Goal: Task Accomplishment & Management: Use online tool/utility

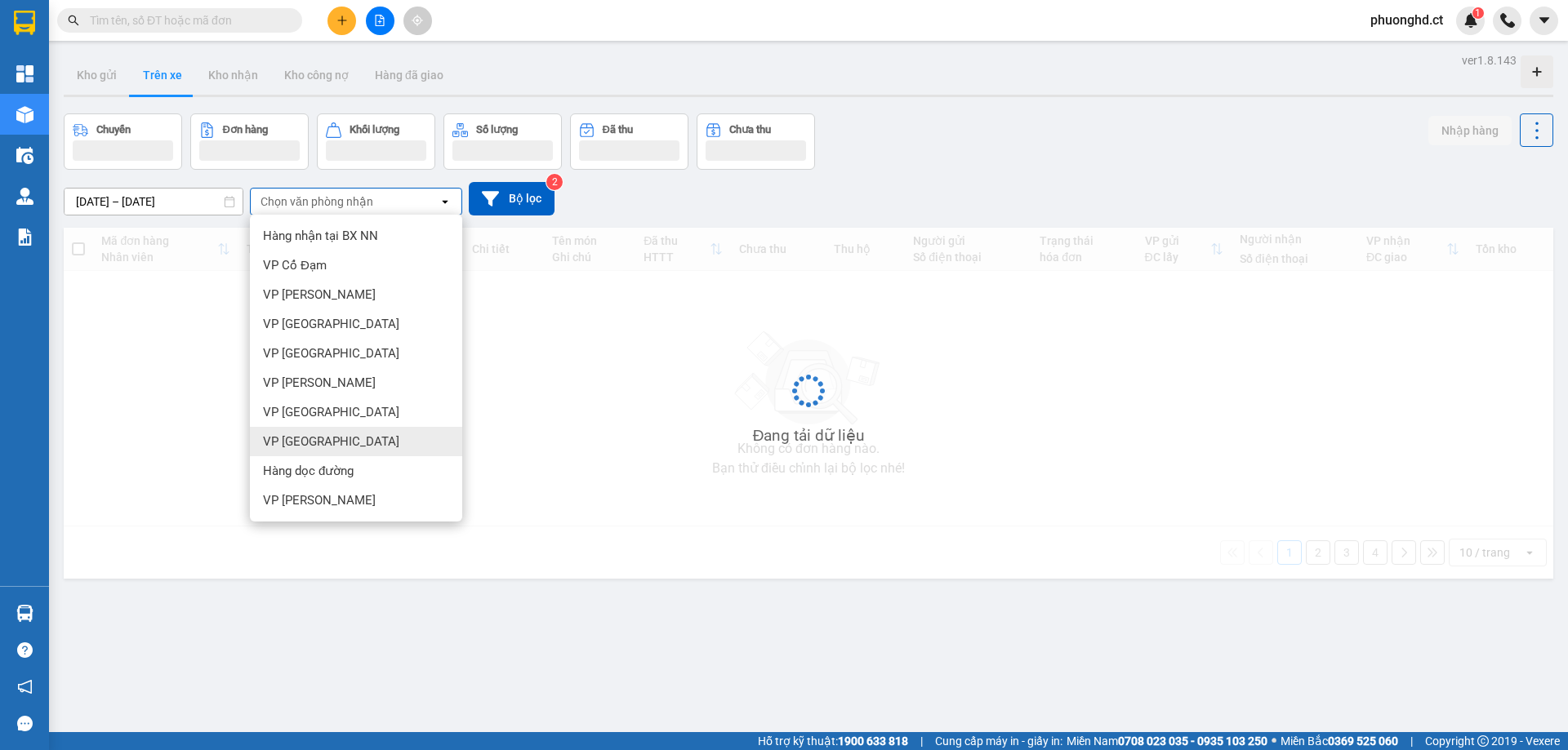
click at [312, 445] on span "VP [GEOGRAPHIC_DATA]" at bounding box center [331, 441] width 136 height 16
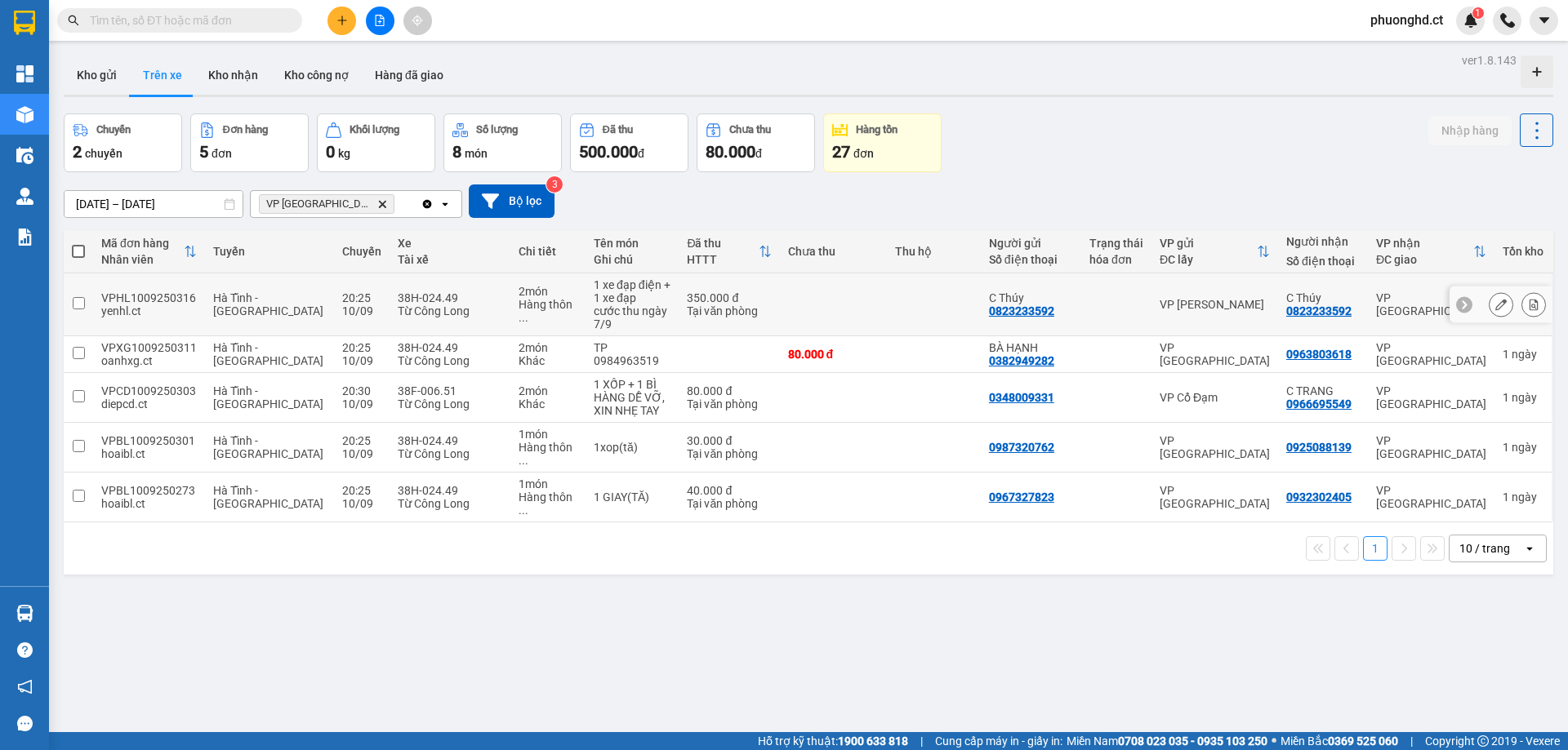
click at [870, 303] on td at bounding box center [834, 305] width 108 height 62
checkbox input "true"
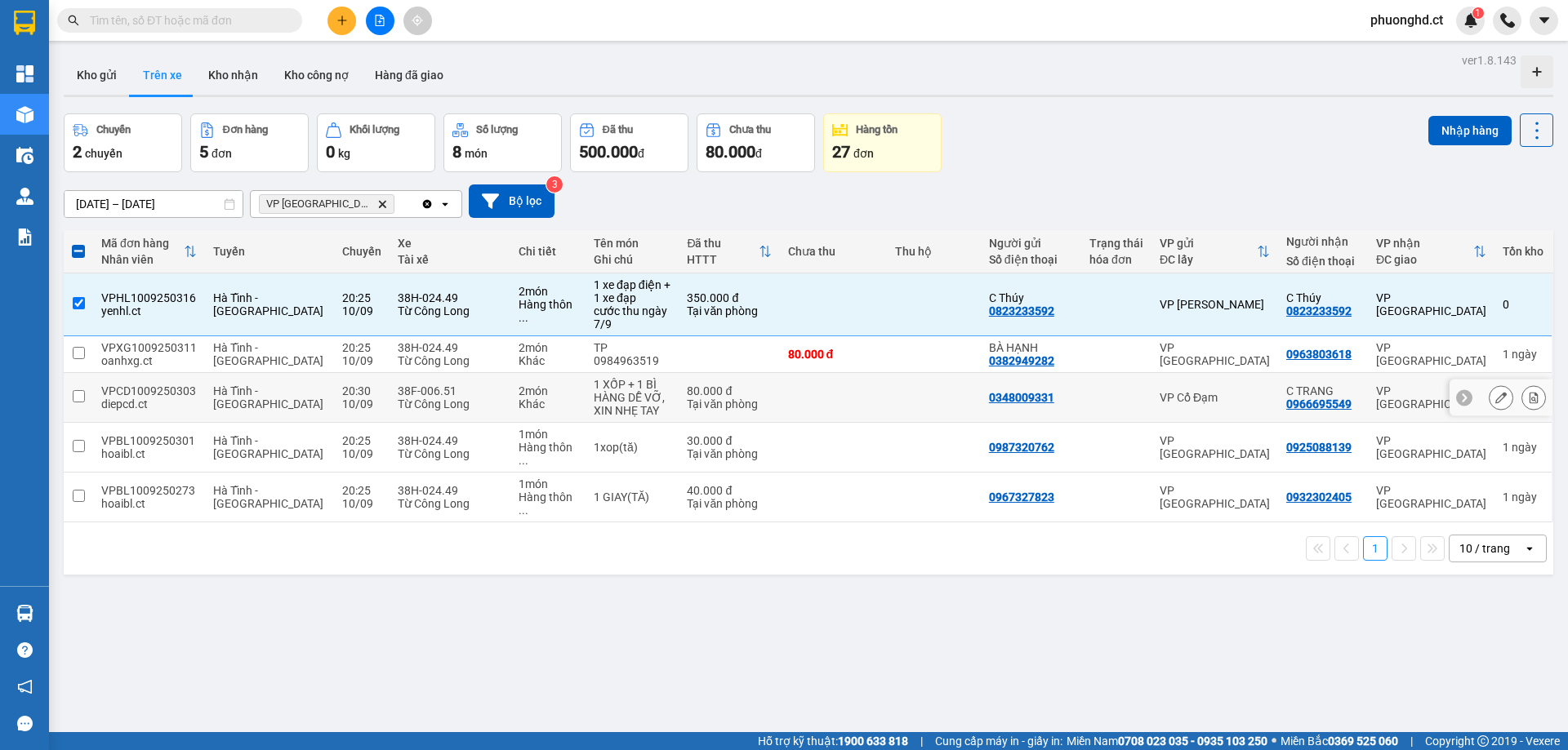
click at [1110, 402] on div at bounding box center [1116, 397] width 54 height 13
checkbox input "true"
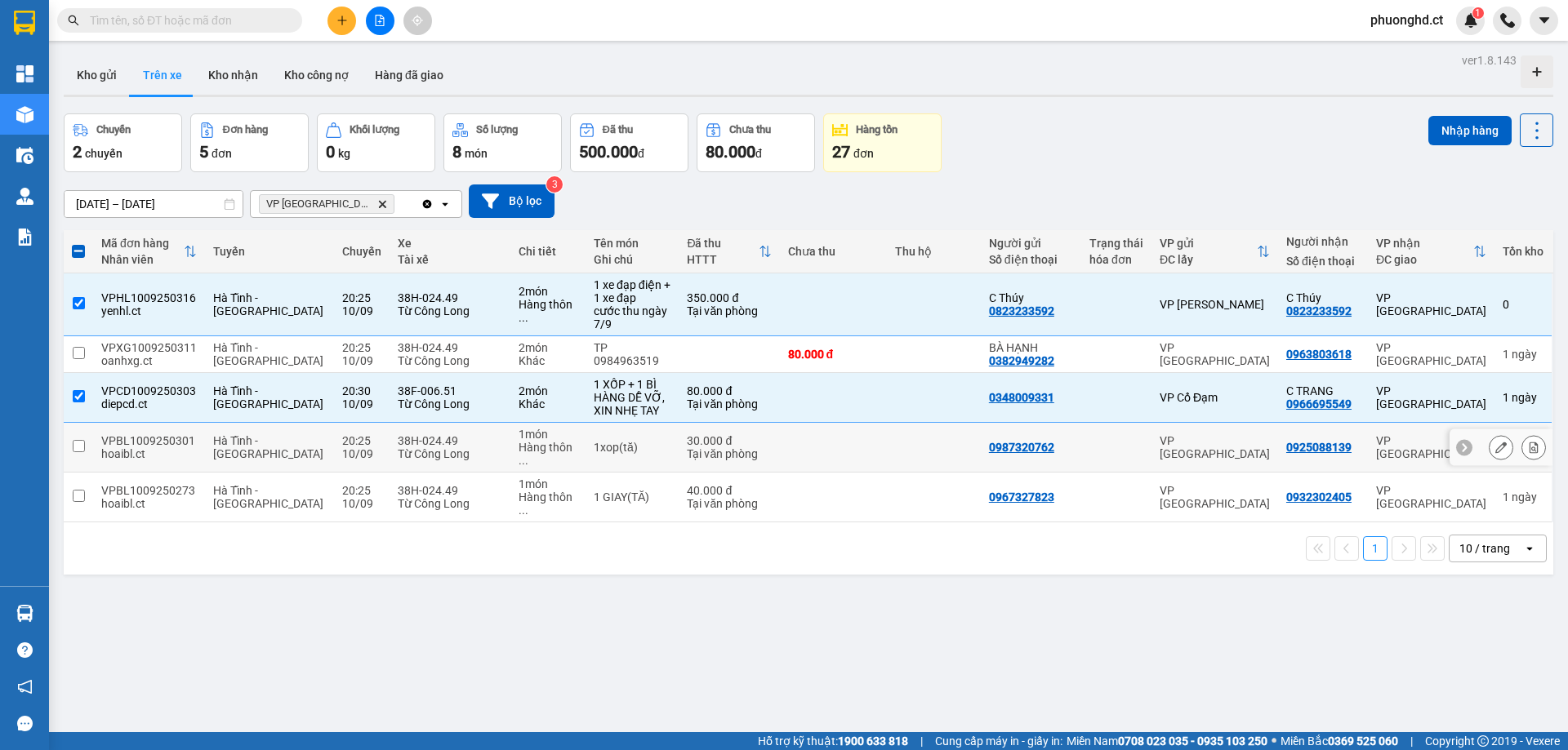
click at [1097, 448] on td at bounding box center [1116, 447] width 70 height 50
checkbox input "true"
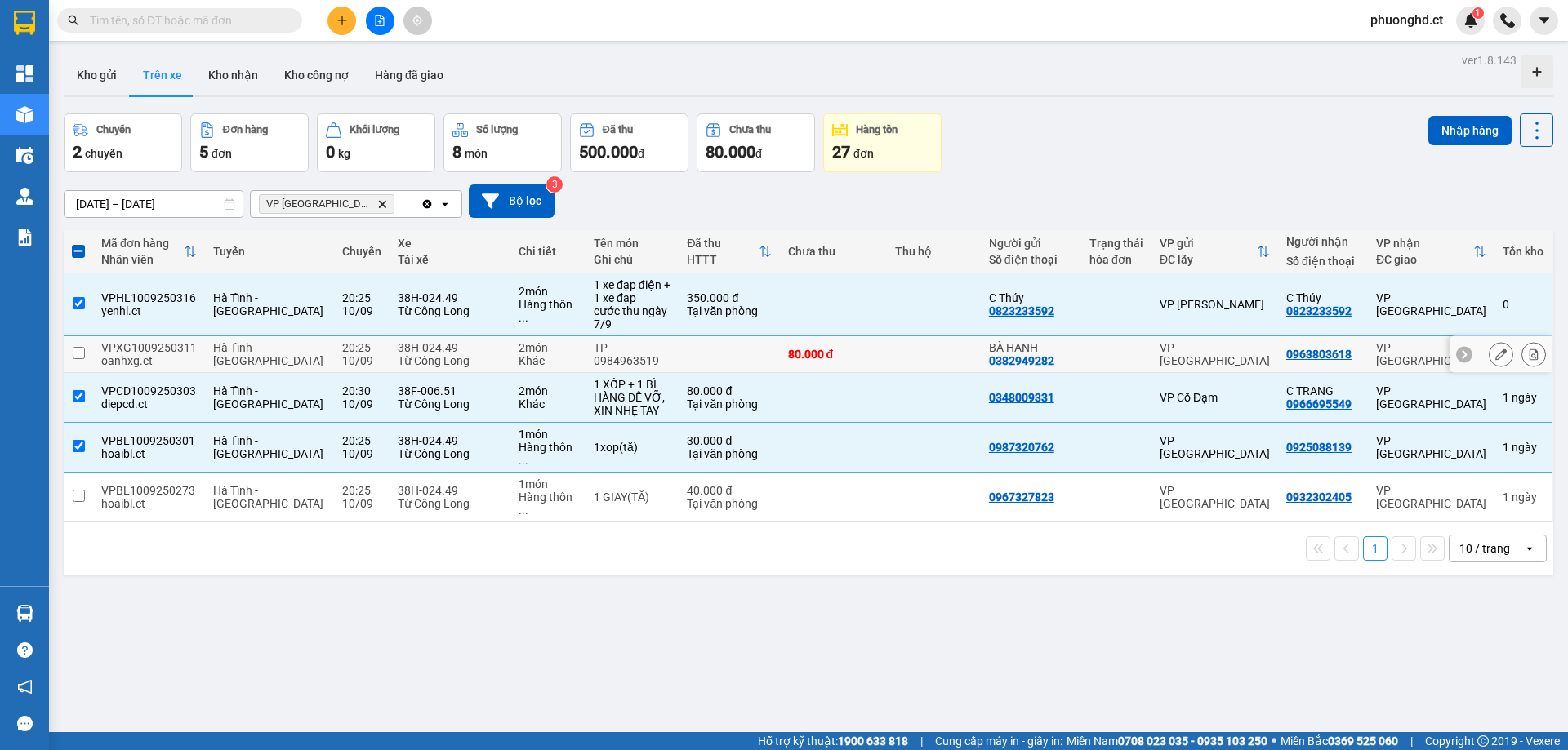
click at [1092, 360] on td at bounding box center [1116, 355] width 70 height 37
checkbox input "true"
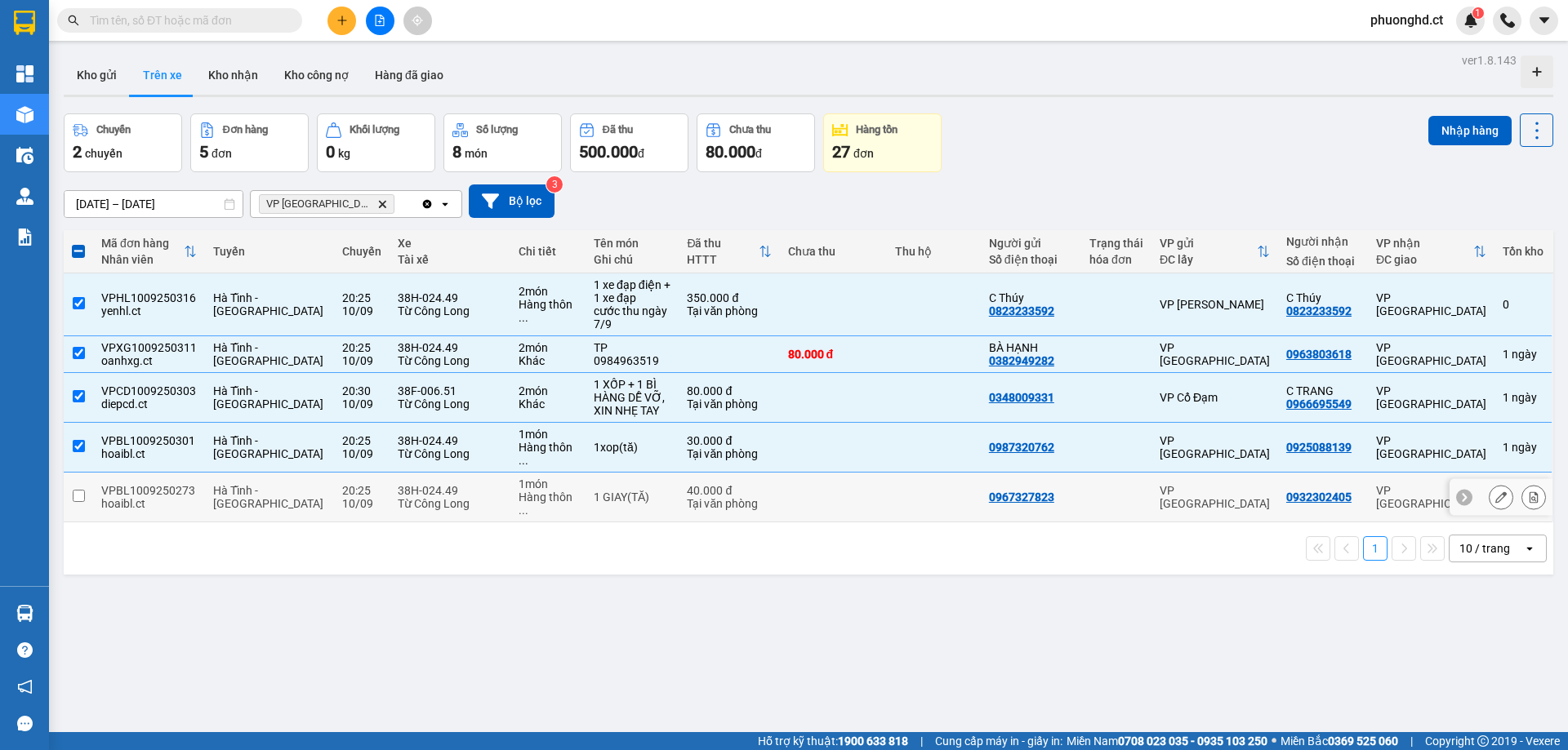
click at [1101, 491] on div at bounding box center [1116, 497] width 54 height 13
checkbox input "true"
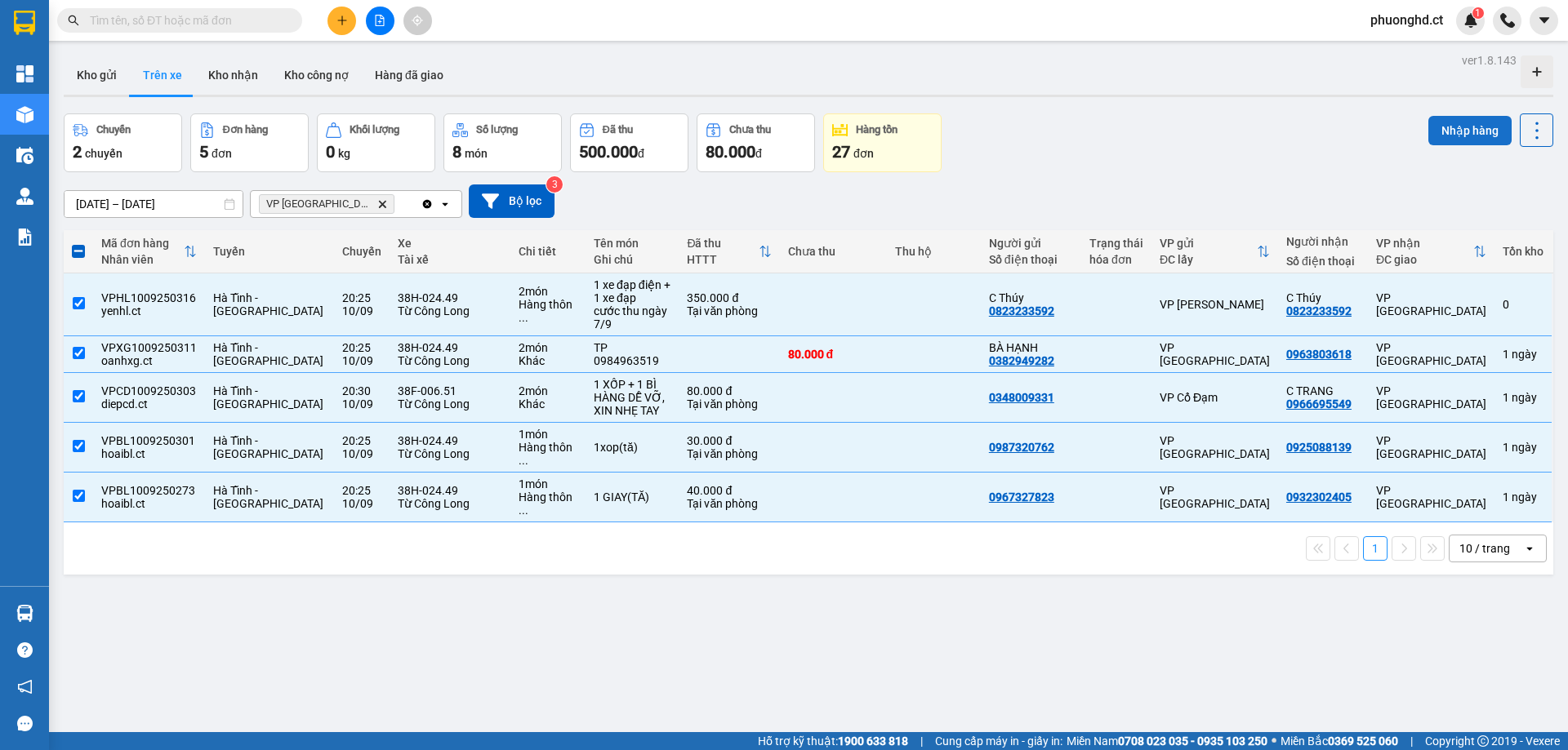
click at [1428, 130] on button "Nhập hàng" at bounding box center [1470, 131] width 83 height 29
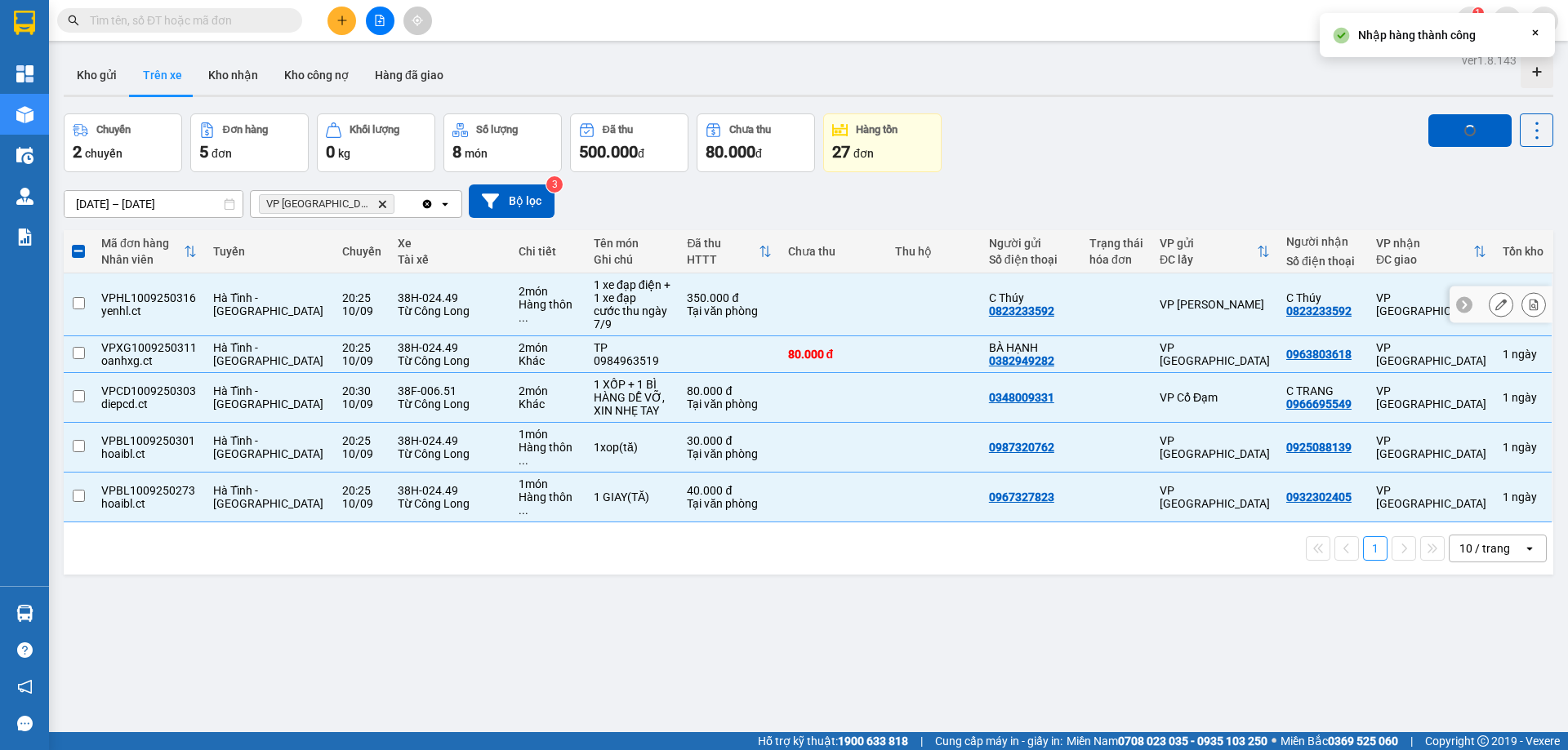
checkbox input "false"
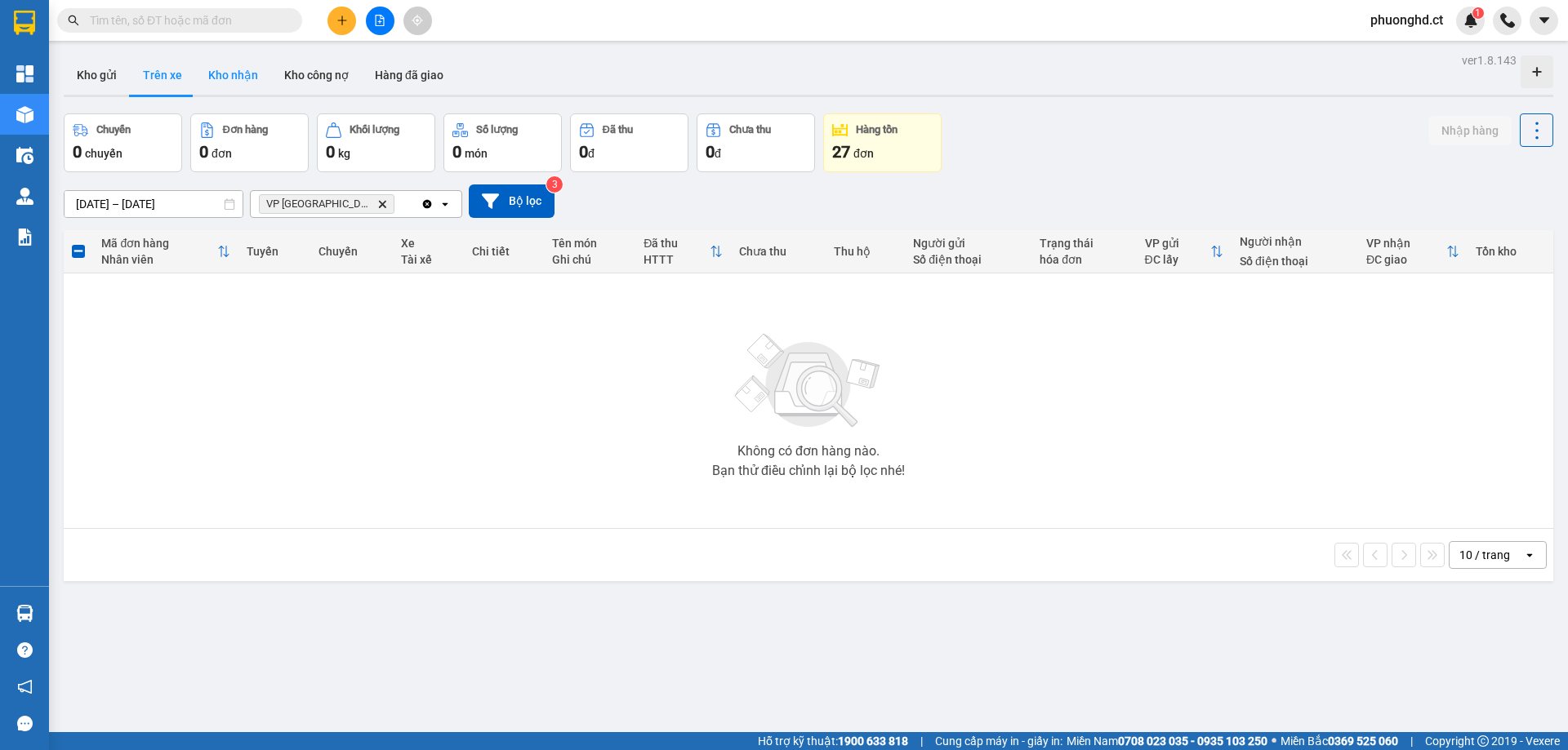
click at [255, 66] on button "Kho nhận" at bounding box center [233, 75] width 76 height 39
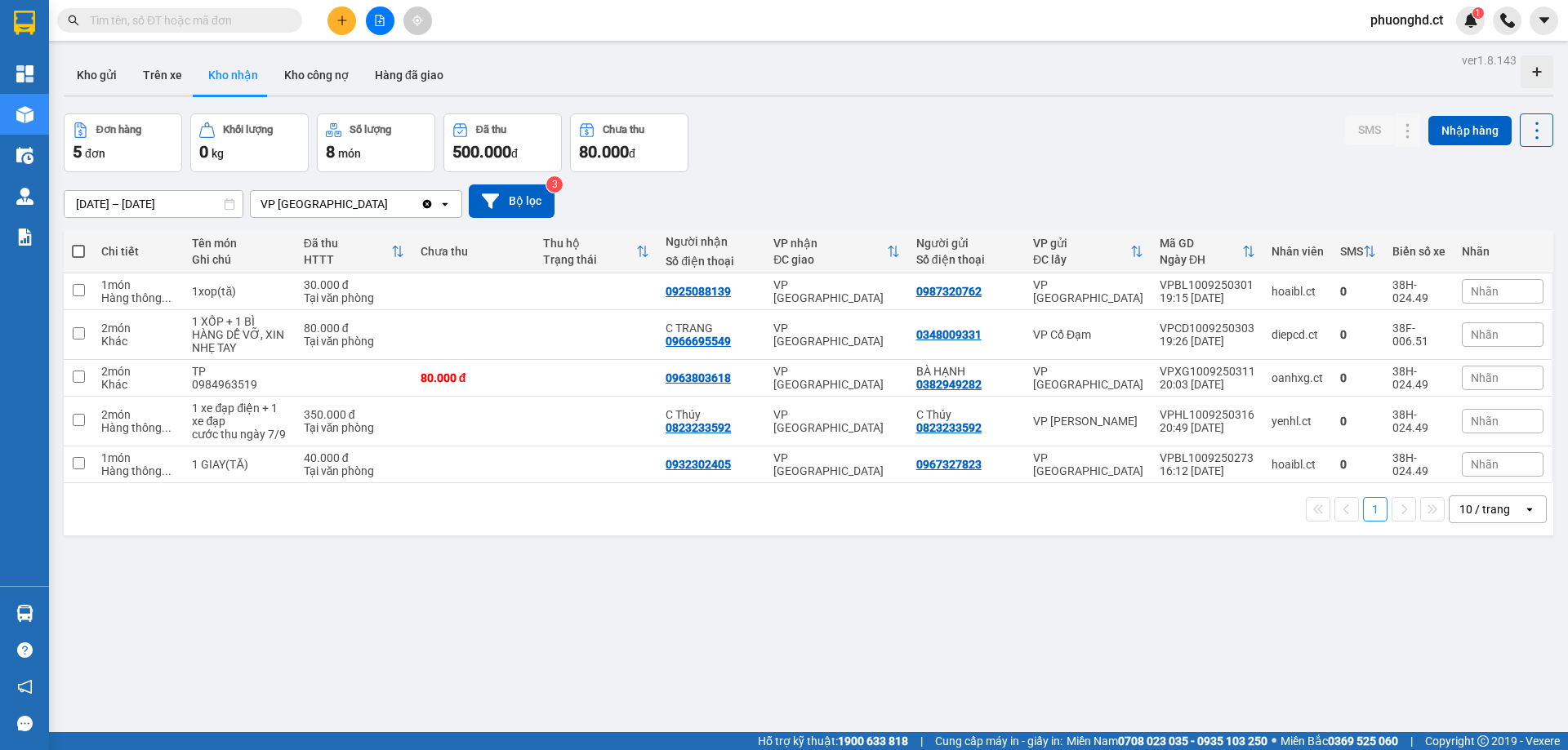
click at [573, 652] on div "ver 1.8.143 Kho gửi Trên xe Kho nhận Kho công nợ Hàng đã giao Đơn hàng 5 đơn Kh…" at bounding box center [808, 424] width 1503 height 750
click at [1402, 288] on icon at bounding box center [1408, 291] width 11 height 11
click at [1402, 291] on icon at bounding box center [1408, 291] width 11 height 11
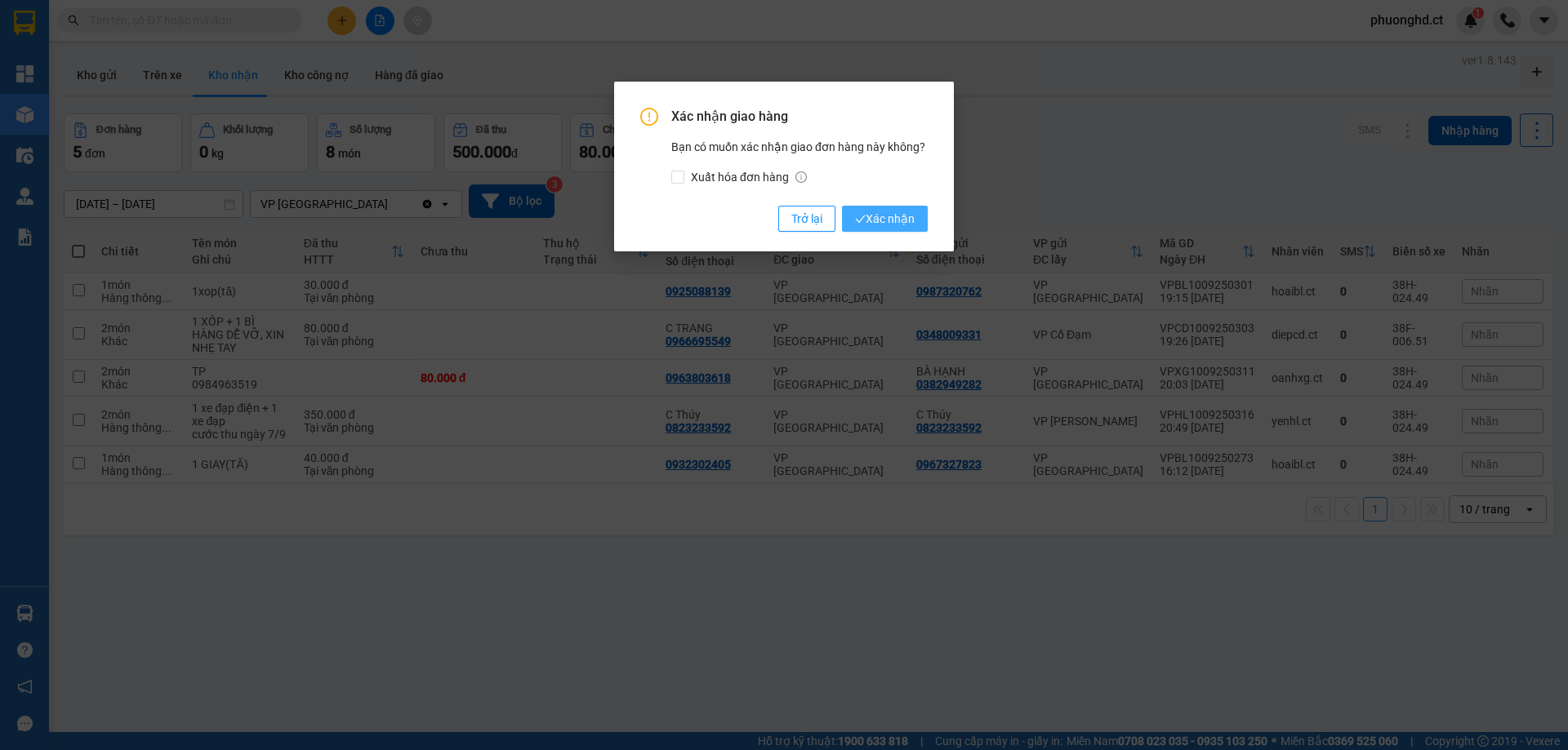
click at [926, 222] on button "Xác nhận" at bounding box center [885, 218] width 86 height 26
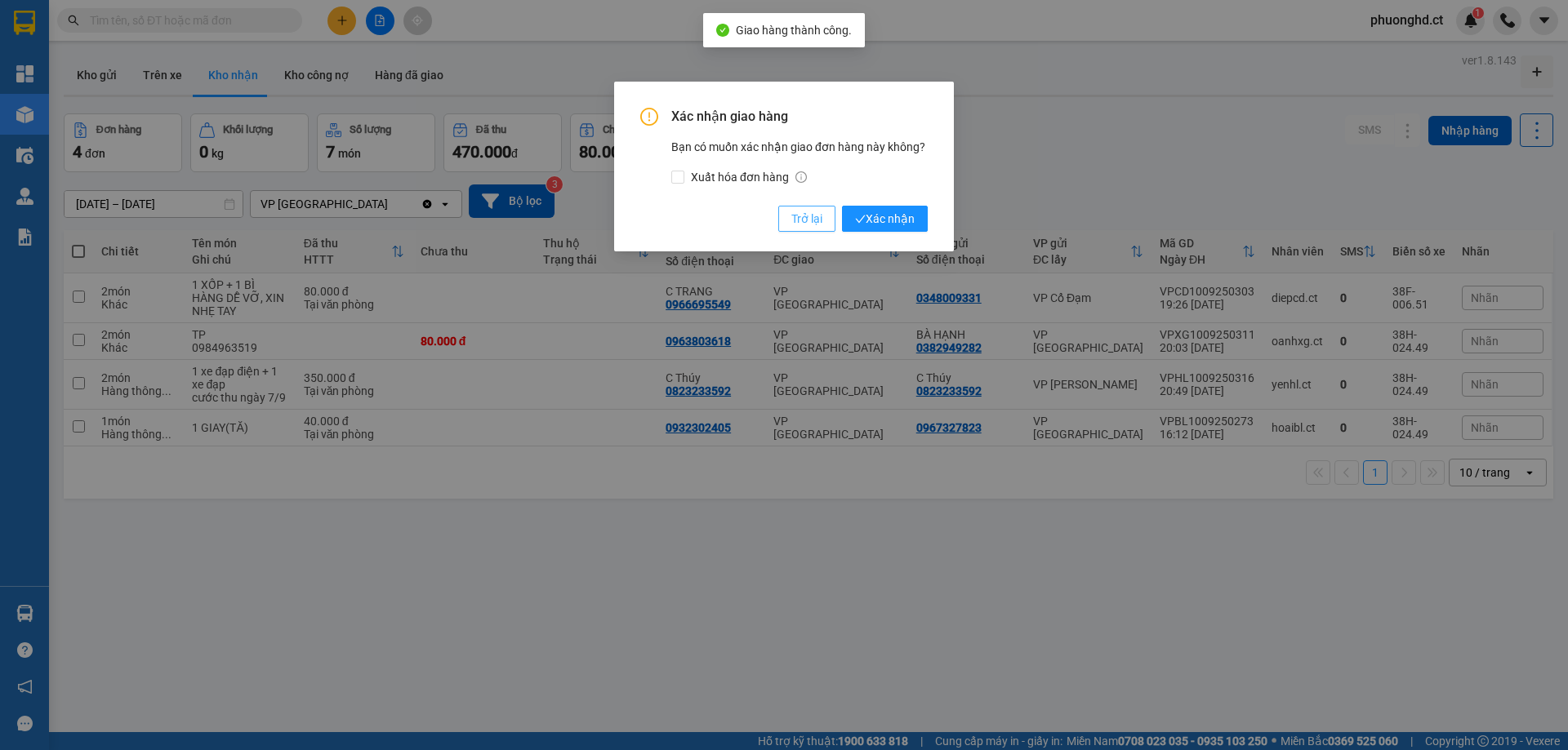
click at [806, 225] on span "Trở lại" at bounding box center [806, 218] width 31 height 18
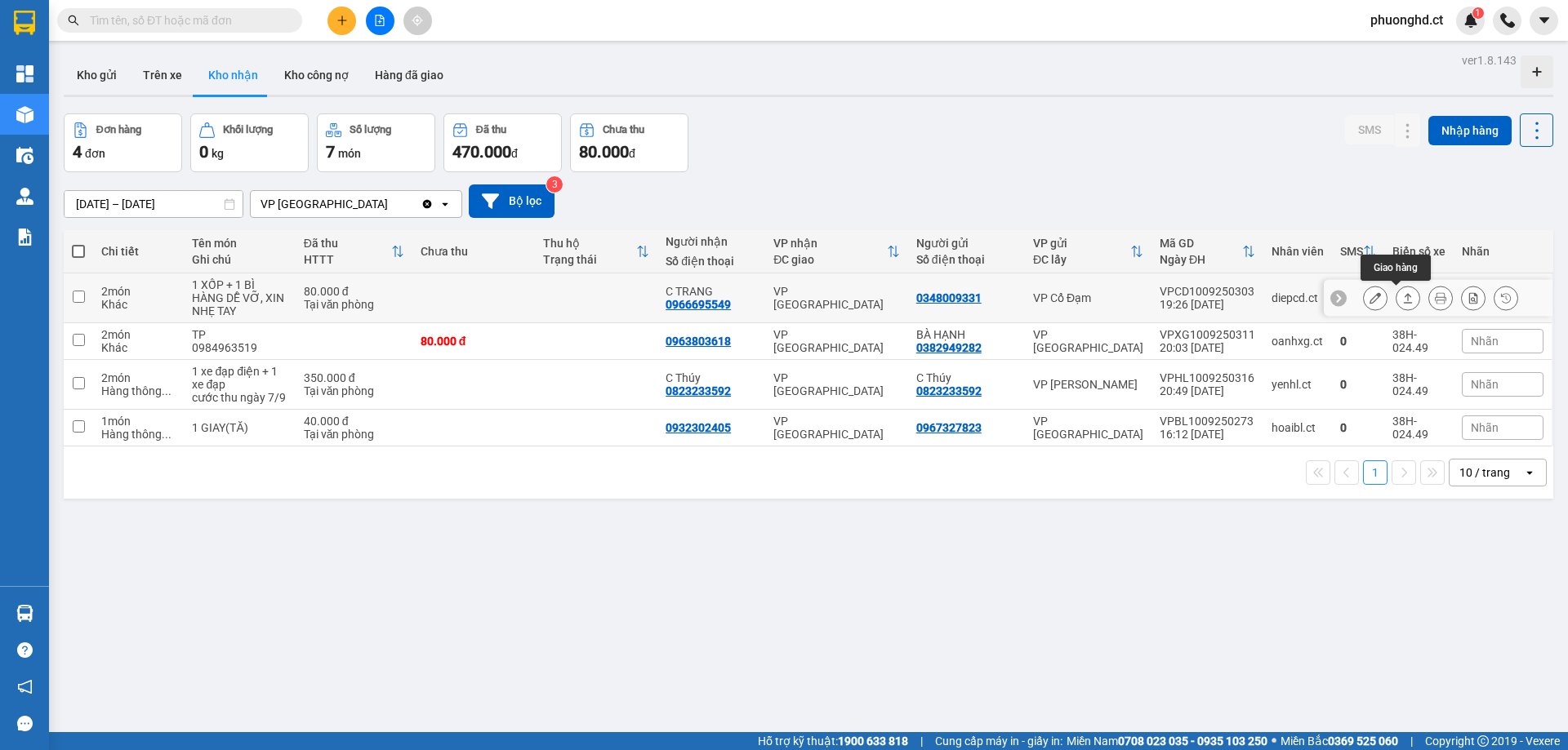
click at [1396, 294] on div at bounding box center [1408, 298] width 25 height 25
click at [1403, 296] on icon at bounding box center [1407, 298] width 9 height 9
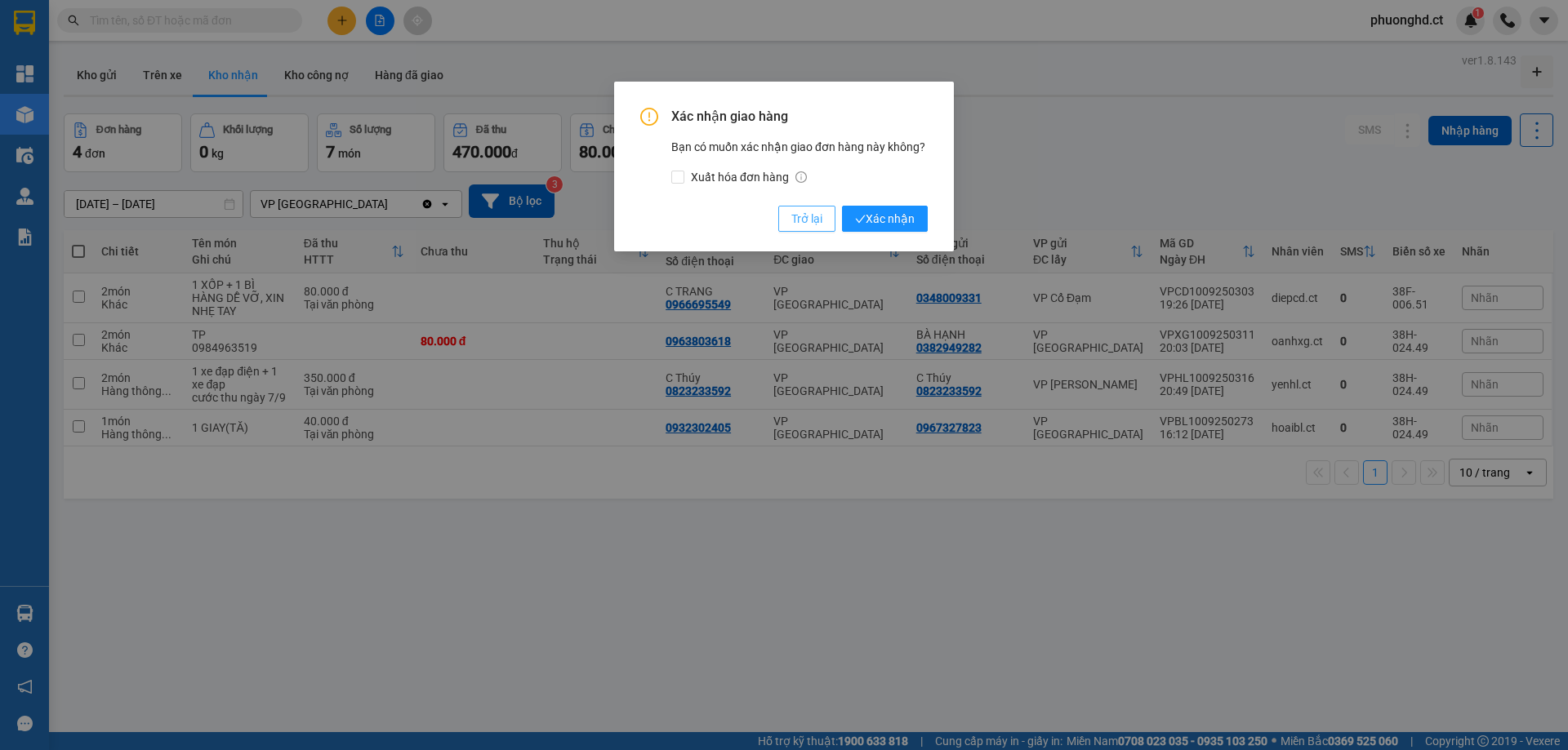
click at [813, 218] on span "Trở lại" at bounding box center [806, 218] width 31 height 18
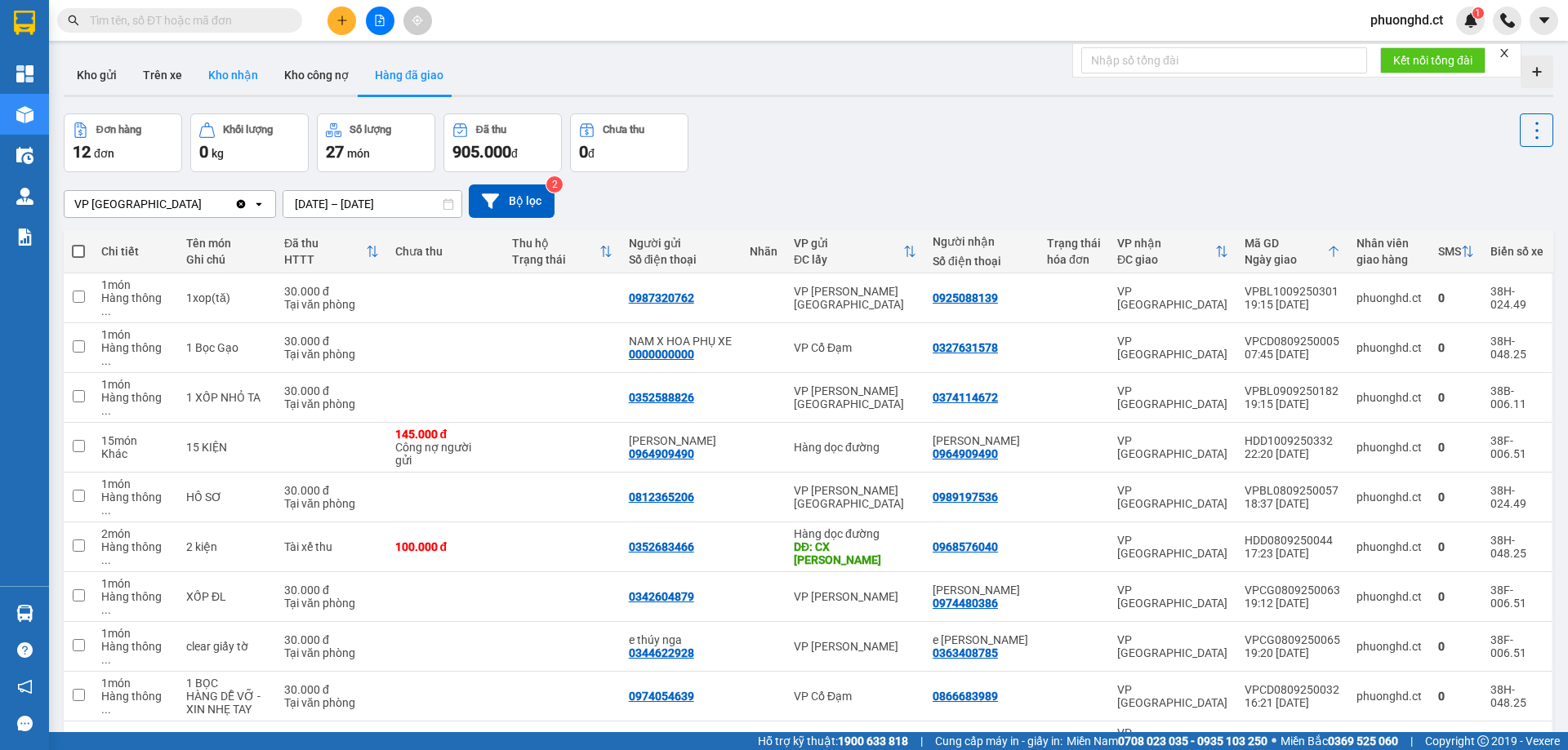
click at [220, 63] on button "Kho nhận" at bounding box center [233, 75] width 76 height 39
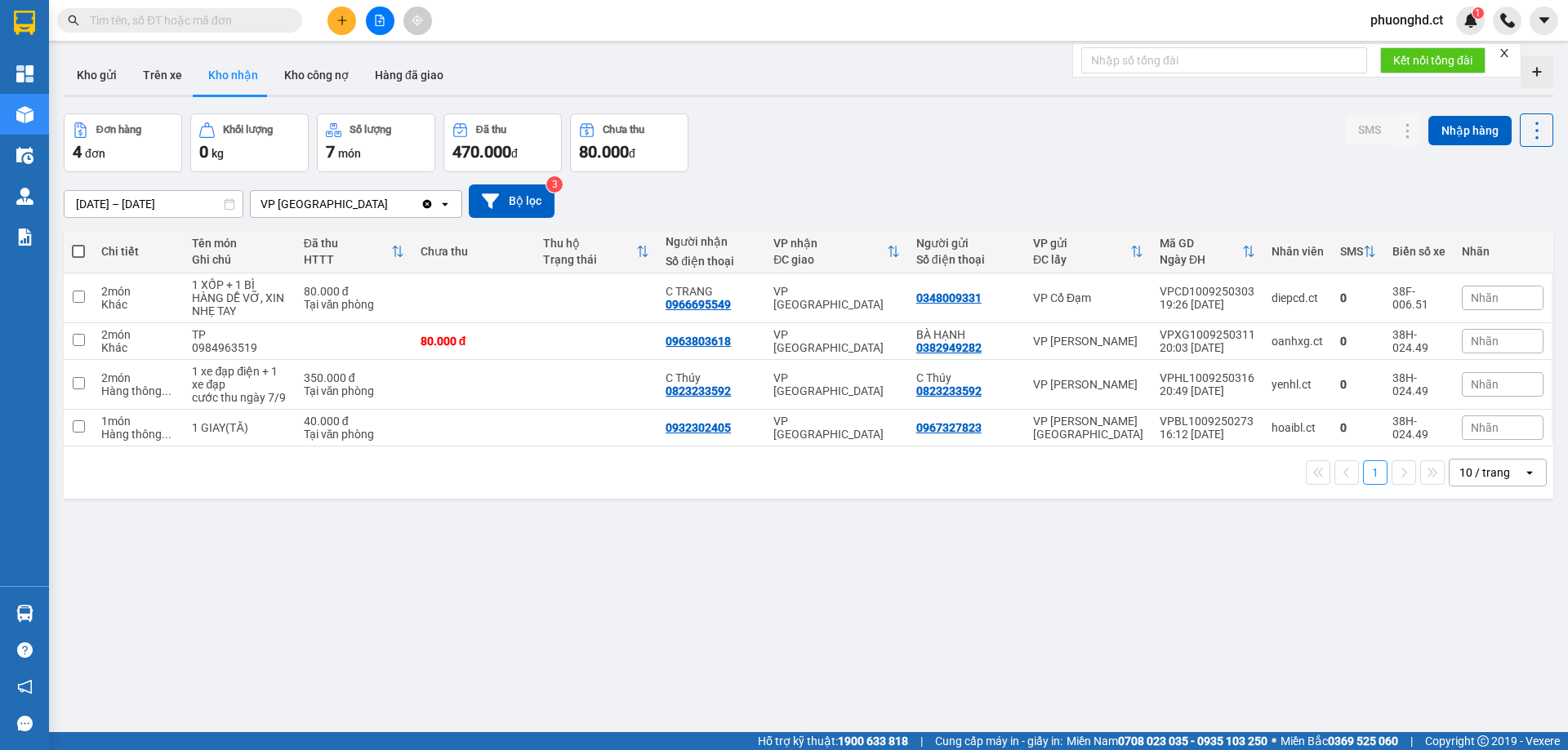
click at [1506, 50] on icon "close" at bounding box center [1504, 53] width 11 height 11
click at [1403, 303] on icon at bounding box center [1407, 298] width 9 height 9
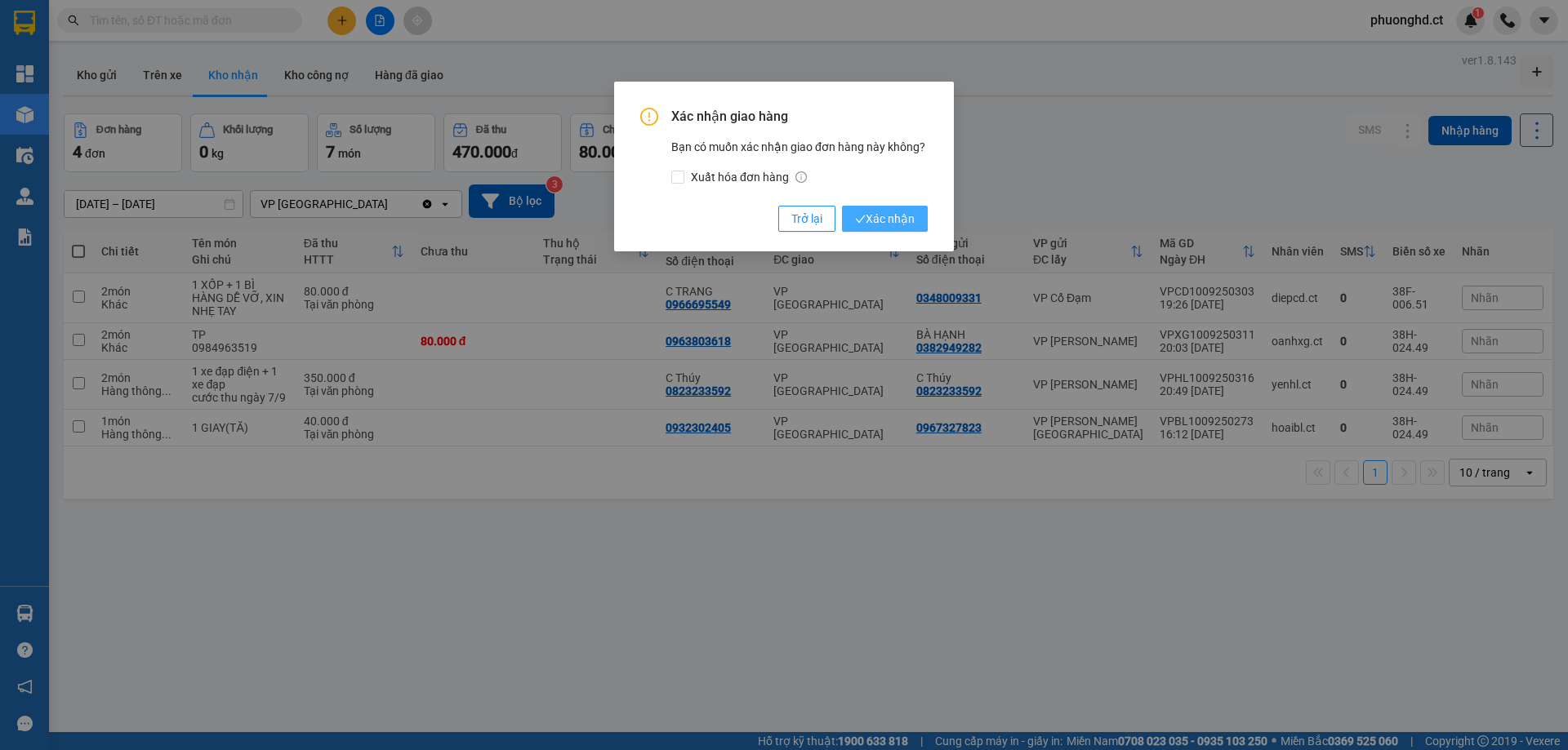
click at [910, 223] on span "Xác nhận" at bounding box center [884, 218] width 60 height 18
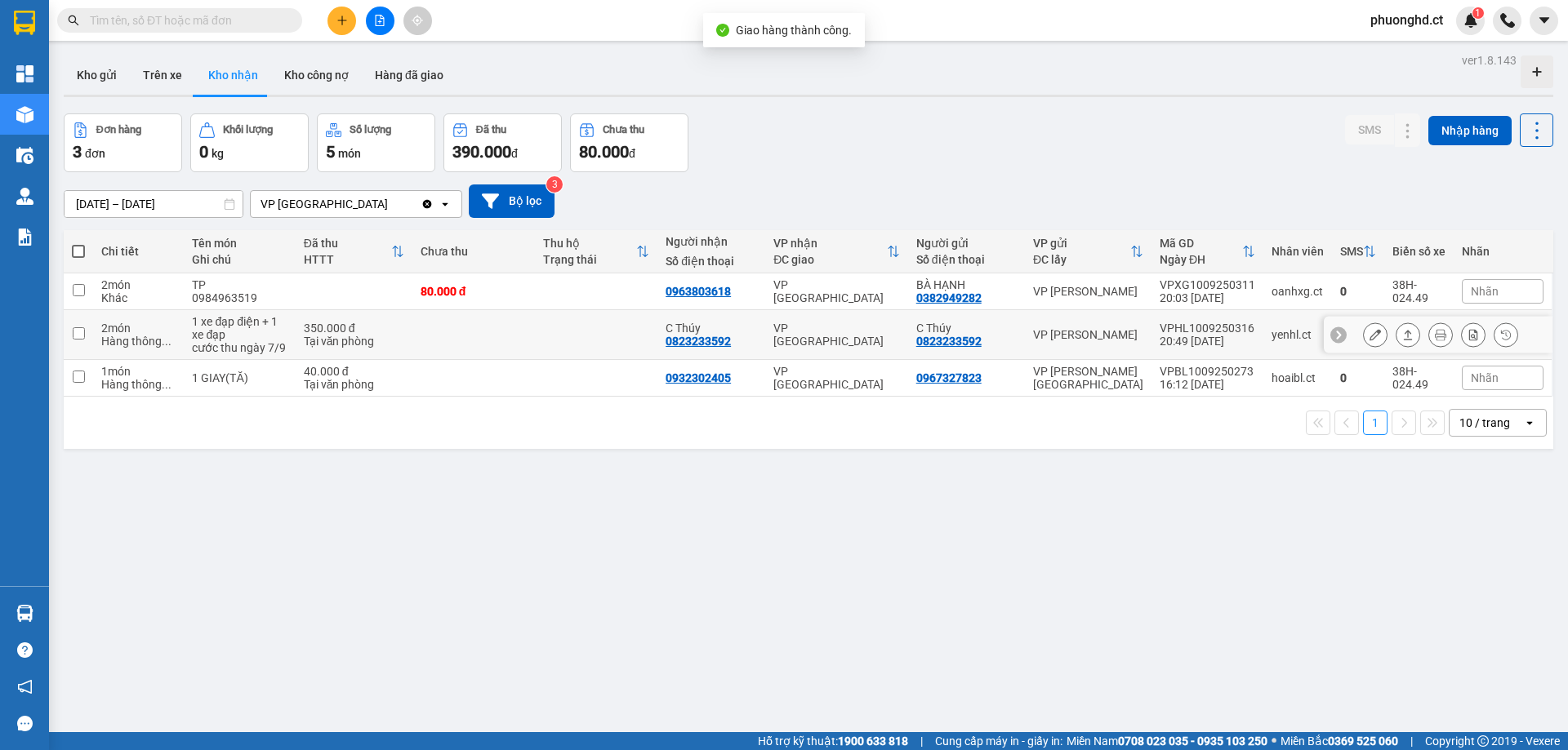
click at [1402, 339] on icon at bounding box center [1408, 335] width 11 height 11
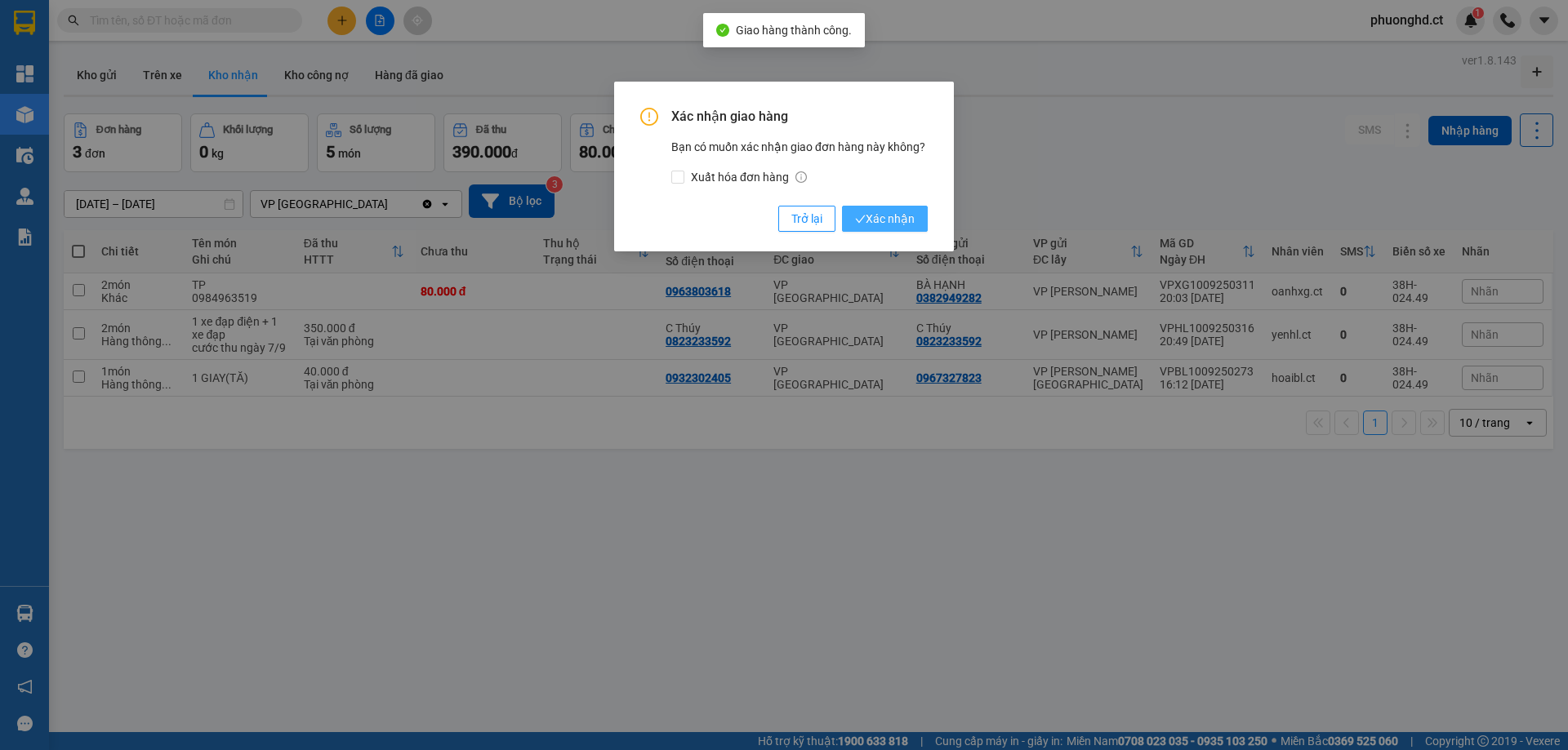
click at [885, 228] on span "Xác nhận" at bounding box center [884, 218] width 60 height 18
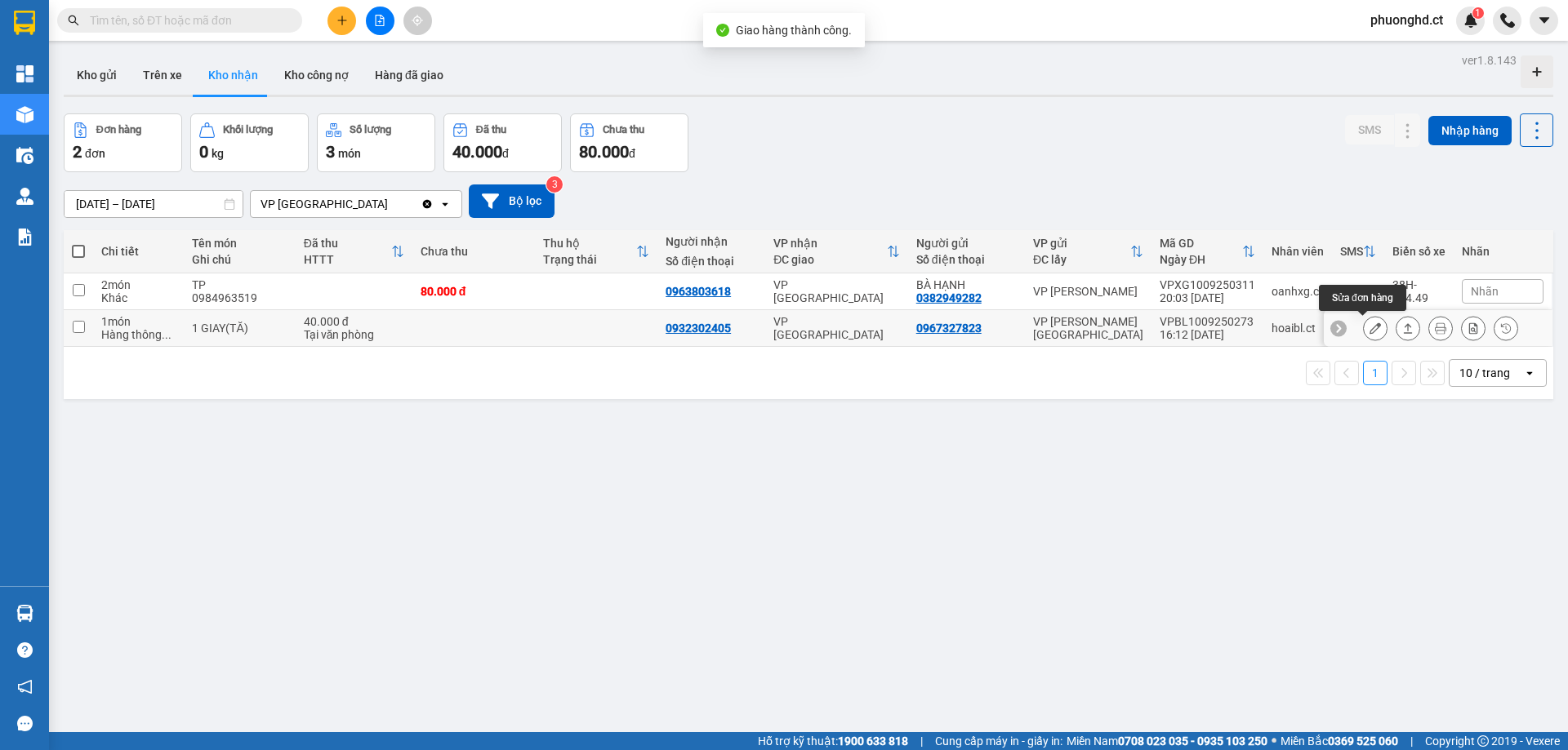
click at [1402, 330] on icon at bounding box center [1408, 328] width 11 height 11
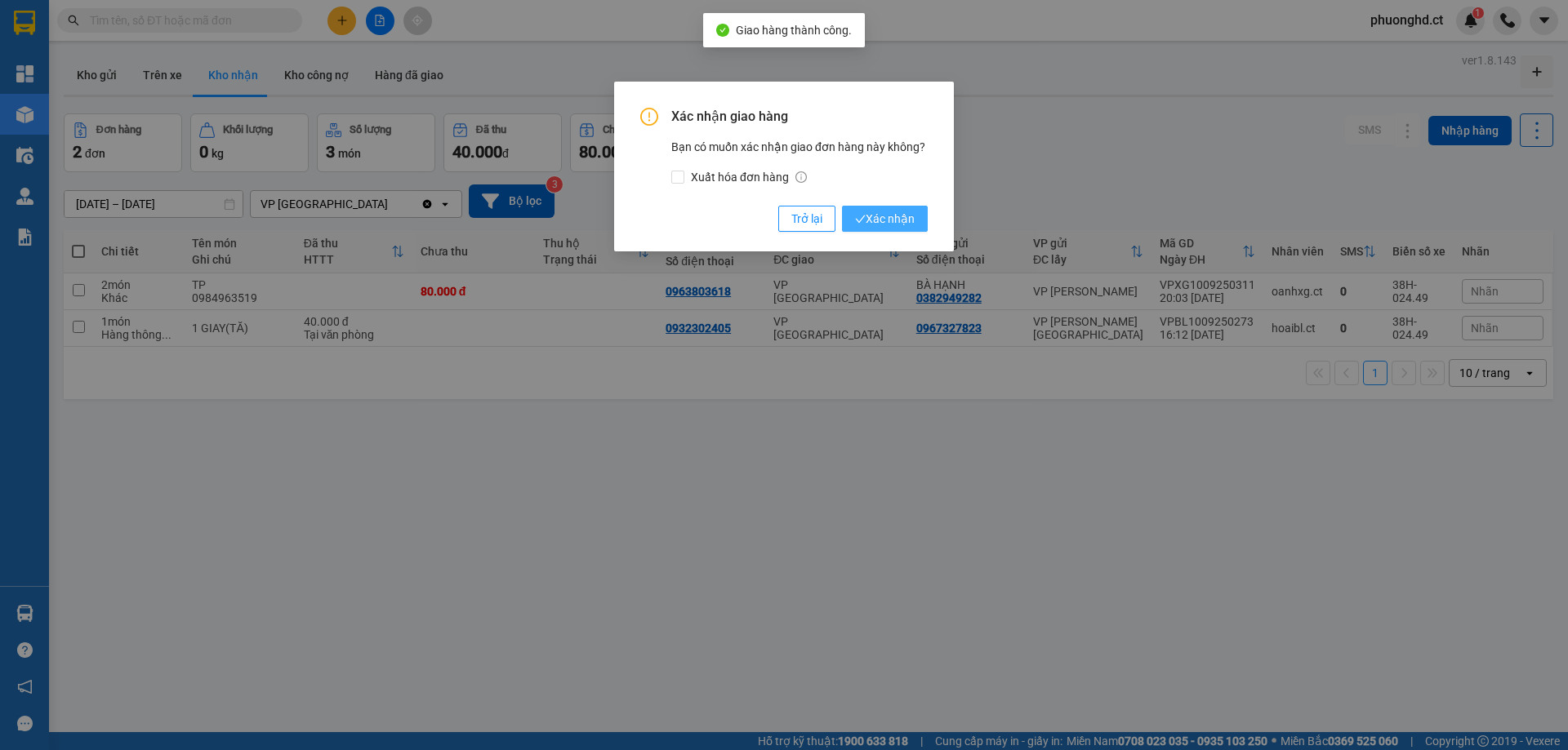
click at [923, 218] on button "Xác nhận" at bounding box center [885, 218] width 86 height 26
